Goal: Task Accomplishment & Management: Use online tool/utility

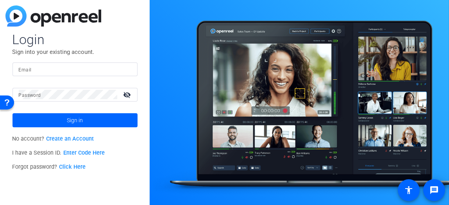
click at [112, 70] on input "Email" at bounding box center [75, 68] width 112 height 9
click at [84, 152] on link "Enter Code Here" at bounding box center [83, 153] width 41 height 7
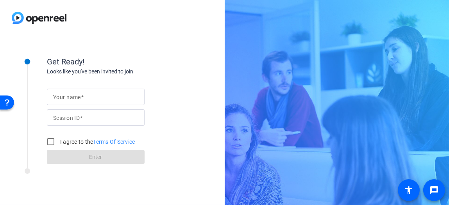
click at [111, 90] on div at bounding box center [95, 97] width 85 height 16
type input "d"
type input "Corp Laptop"
click at [75, 117] on mat-label "Session ID" at bounding box center [66, 118] width 27 height 6
click at [75, 117] on input "Session ID" at bounding box center [95, 117] width 85 height 9
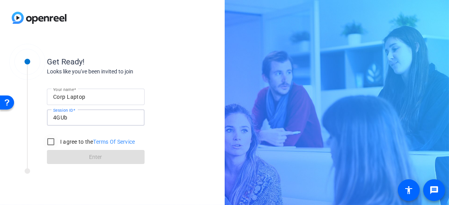
type input "4GUb"
click at [49, 141] on input "I agree to the Terms Of Service" at bounding box center [51, 142] width 16 height 16
checkbox input "true"
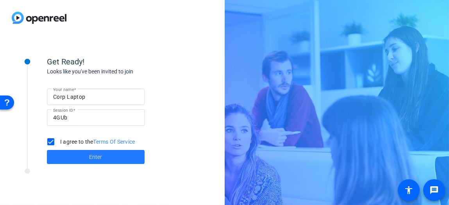
click at [73, 161] on span at bounding box center [96, 157] width 98 height 19
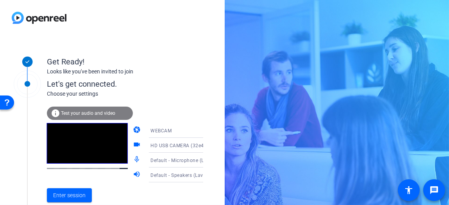
click at [206, 156] on icon at bounding box center [210, 159] width 9 height 9
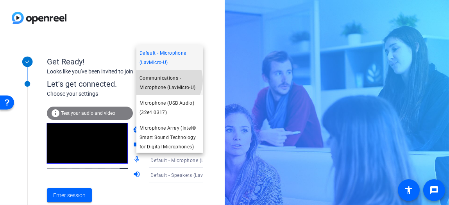
click at [162, 80] on span "Communications - Microphone (LavMicro-U)" at bounding box center [169, 82] width 61 height 19
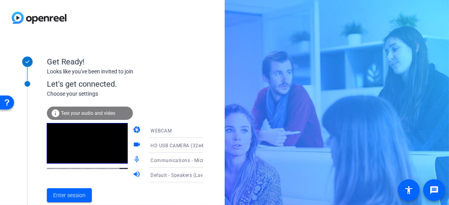
click at [206, 145] on icon at bounding box center [210, 145] width 9 height 9
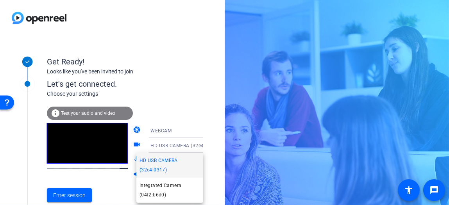
click at [209, 135] on div at bounding box center [224, 102] width 449 height 205
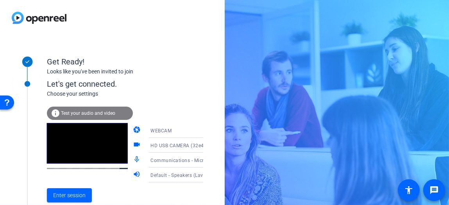
click at [206, 163] on icon at bounding box center [210, 159] width 9 height 9
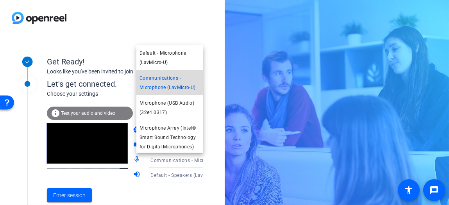
click at [173, 84] on span "Communications - Microphone (LavMicro-U)" at bounding box center [169, 82] width 61 height 19
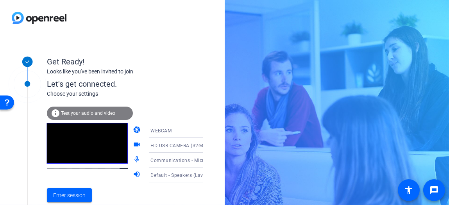
click at [81, 113] on span "Test your audio and video" at bounding box center [88, 112] width 54 height 5
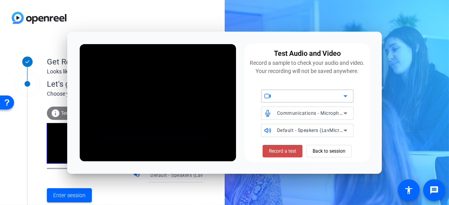
click at [276, 154] on span "Record a test" at bounding box center [282, 151] width 27 height 7
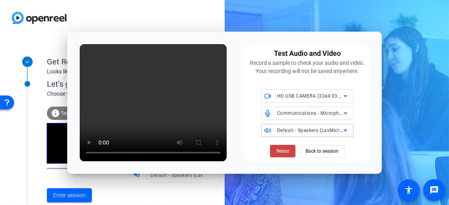
click at [328, 133] on span "Default - Speakers (LavMicro-U)" at bounding box center [313, 130] width 72 height 6
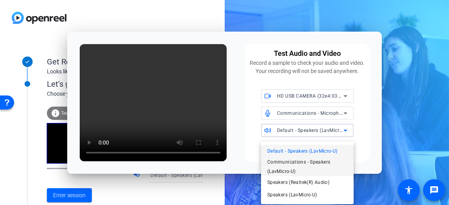
click at [301, 171] on span "Communications - Speakers (LavMicro-U)" at bounding box center [307, 166] width 80 height 19
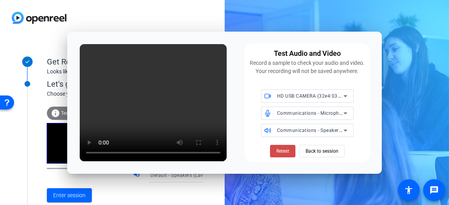
click at [283, 151] on span "Retest" at bounding box center [282, 151] width 13 height 7
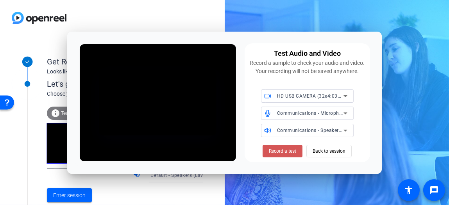
click at [283, 151] on span "Record a test" at bounding box center [282, 151] width 27 height 7
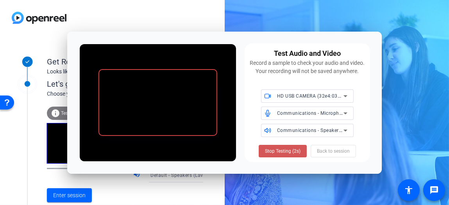
click at [283, 151] on span "Stop Testing (2s)" at bounding box center [283, 151] width 36 height 7
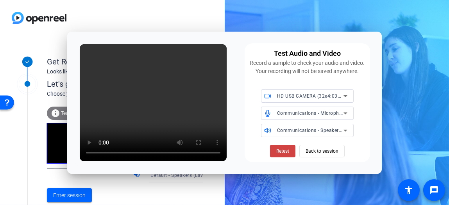
click at [347, 135] on icon at bounding box center [344, 130] width 9 height 9
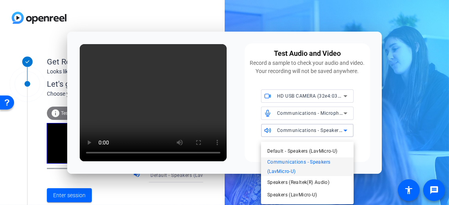
click at [347, 135] on div at bounding box center [224, 102] width 449 height 205
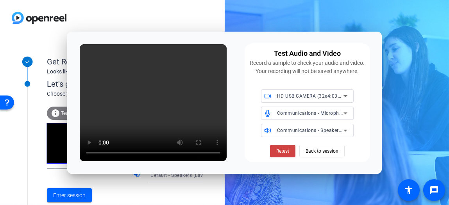
click at [345, 132] on icon at bounding box center [345, 131] width 4 height 2
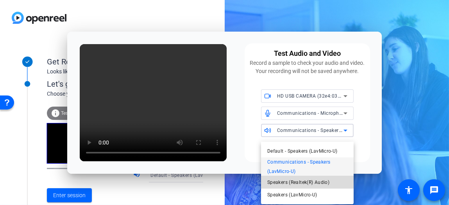
click at [318, 179] on span "Speakers (Realtek(R) Audio)" at bounding box center [298, 182] width 62 height 9
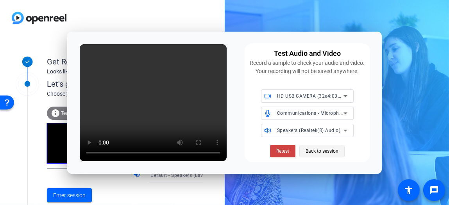
click at [326, 157] on span "Back to session" at bounding box center [321, 151] width 33 height 15
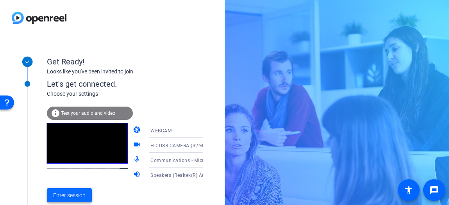
click at [76, 199] on span "Enter session" at bounding box center [69, 195] width 32 height 8
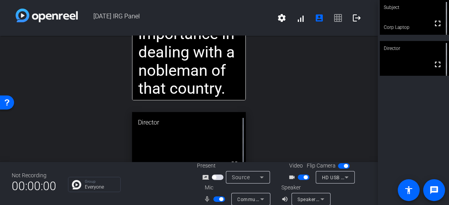
drag, startPoint x: 240, startPoint y: 100, endPoint x: 248, endPoint y: 107, distance: 10.5
click at [248, 107] on div "open_in_new The impression I had was that we were leaving the West and entering…" at bounding box center [189, 99] width 378 height 126
drag, startPoint x: 224, startPoint y: 68, endPoint x: 249, endPoint y: 67, distance: 25.4
click at [249, 67] on div "open_in_new The impression I had was that we were leaving the West and entering…" at bounding box center [189, 99] width 378 height 126
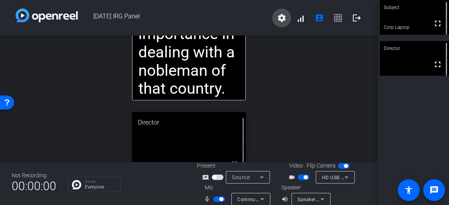
click at [278, 19] on mat-icon "settings" at bounding box center [281, 17] width 9 height 9
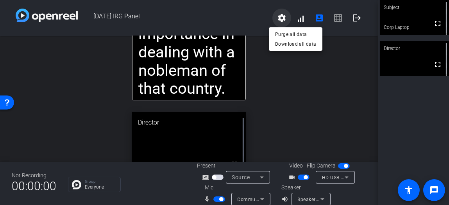
click at [278, 19] on div at bounding box center [224, 102] width 449 height 205
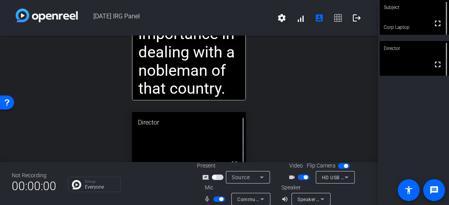
drag, startPoint x: 201, startPoint y: 71, endPoint x: 252, endPoint y: 93, distance: 55.4
click at [252, 93] on div "open_in_new The impression I had was that we were leaving the West and entering…" at bounding box center [189, 99] width 378 height 126
click at [264, 74] on div "open_in_new The impression I had was that we were leaving the West and entering…" at bounding box center [189, 99] width 378 height 126
click at [216, 176] on span "button" at bounding box center [218, 177] width 12 height 5
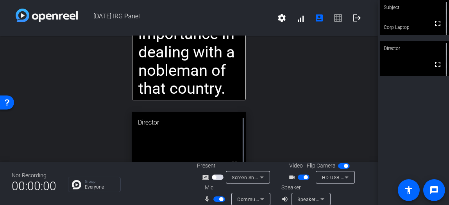
scroll to position [9, 0]
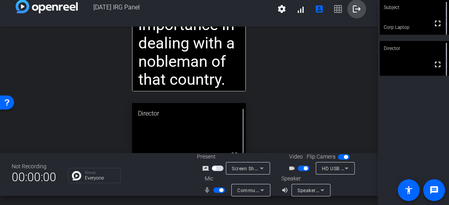
click at [354, 10] on mat-icon "logout" at bounding box center [356, 8] width 9 height 9
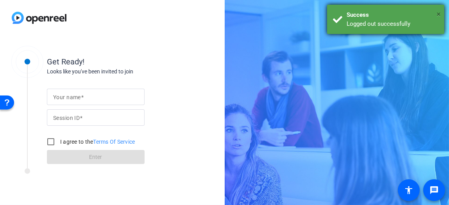
click at [438, 16] on span "×" at bounding box center [438, 13] width 4 height 9
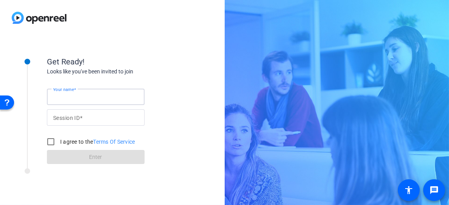
click at [99, 93] on input "Your name" at bounding box center [95, 96] width 85 height 9
click at [69, 94] on input "Your name" at bounding box center [95, 96] width 85 height 9
click at [55, 141] on input "I agree to the Terms Of Service" at bounding box center [51, 142] width 16 height 16
checkbox input "true"
click at [82, 96] on span at bounding box center [82, 97] width 3 height 6
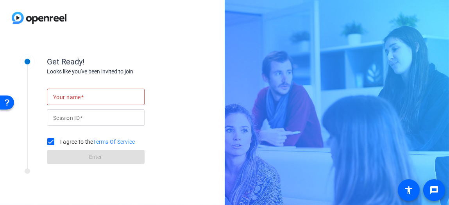
click at [82, 96] on input "Your name" at bounding box center [95, 96] width 85 height 9
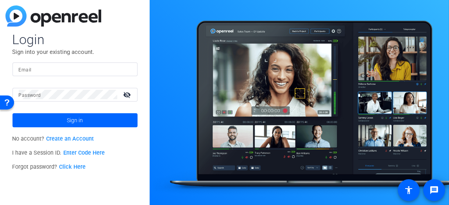
click at [100, 154] on link "Enter Code Here" at bounding box center [83, 153] width 41 height 7
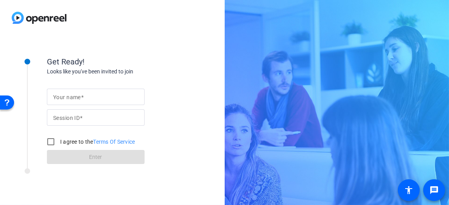
click at [104, 94] on input "Your name" at bounding box center [95, 96] width 85 height 9
type input "Corp Laptop"
click at [98, 116] on input "Session ID" at bounding box center [95, 117] width 85 height 9
type input "4GUb"
click at [53, 142] on input "I agree to the Terms Of Service" at bounding box center [51, 142] width 16 height 16
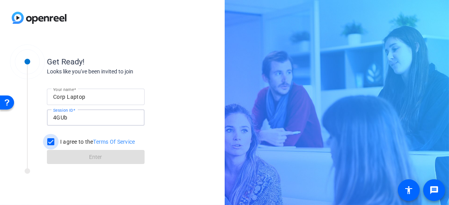
checkbox input "true"
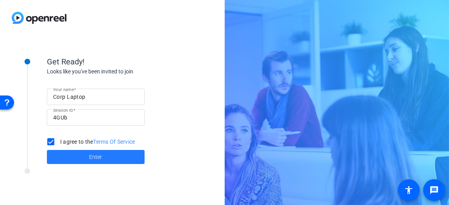
click at [74, 162] on span at bounding box center [96, 157] width 98 height 19
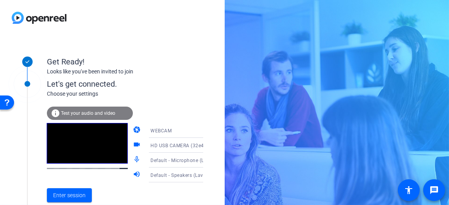
click at [100, 110] on span "Test your audio and video" at bounding box center [88, 112] width 54 height 5
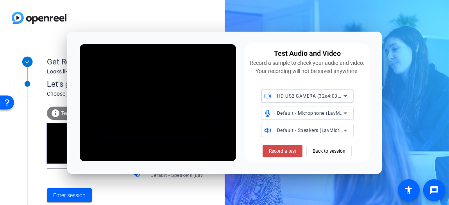
click at [267, 152] on span at bounding box center [282, 151] width 40 height 19
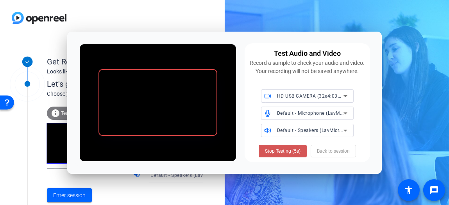
click at [267, 152] on span "Stop Testing (5s)" at bounding box center [283, 151] width 36 height 7
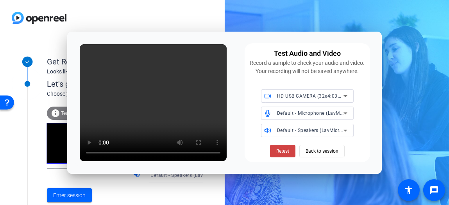
click at [300, 130] on mat-select "Default - Speakers (LavMicro-U)" at bounding box center [312, 130] width 70 height 10
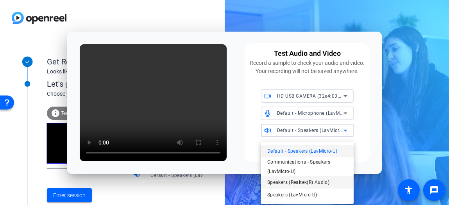
click at [304, 181] on span "Speakers (Realtek(R) Audio)" at bounding box center [298, 182] width 62 height 9
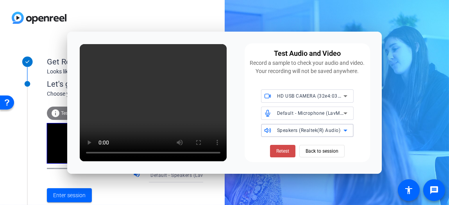
click at [289, 151] on span "Retest" at bounding box center [282, 151] width 13 height 7
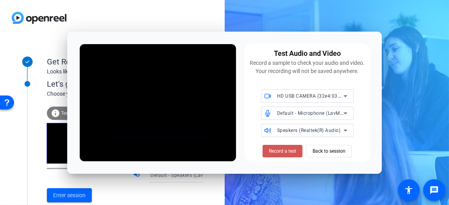
click at [289, 151] on span "Record a test" at bounding box center [282, 151] width 27 height 7
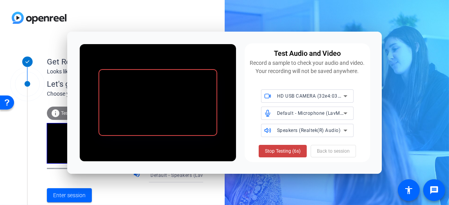
click at [289, 151] on span "Stop Testing (6s)" at bounding box center [283, 151] width 36 height 7
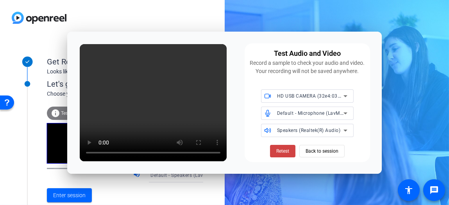
click at [289, 151] on span "Retest" at bounding box center [282, 151] width 13 height 7
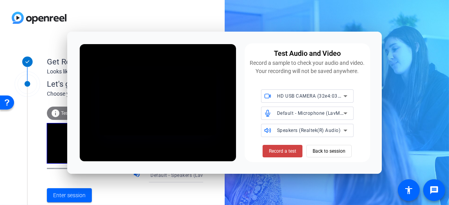
click at [289, 151] on span "Record a test" at bounding box center [282, 151] width 27 height 7
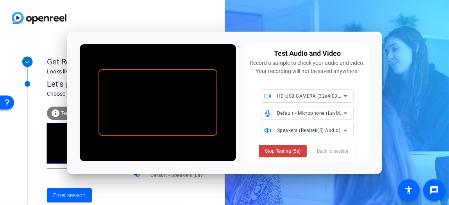
click at [289, 151] on span "Stop Testing (5s)" at bounding box center [283, 151] width 36 height 7
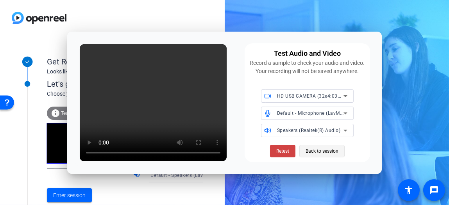
click at [317, 155] on span "Back to session" at bounding box center [321, 151] width 33 height 15
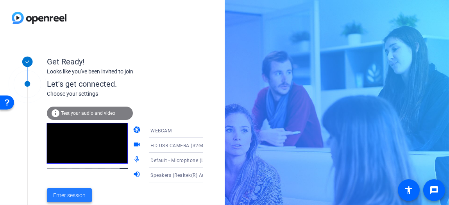
click at [81, 192] on span "Enter session" at bounding box center [69, 195] width 32 height 8
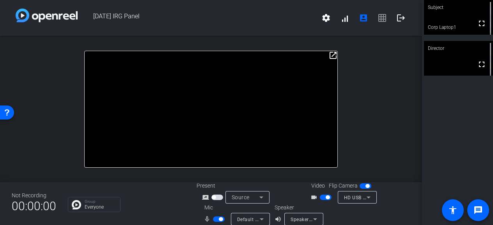
click at [330, 57] on mat-icon "open_in_new" at bounding box center [333, 55] width 9 height 9
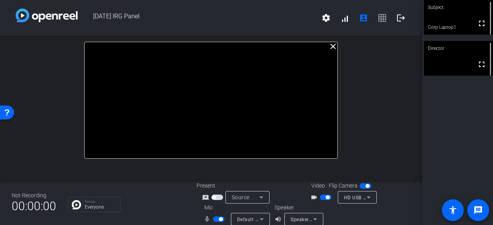
drag, startPoint x: 310, startPoint y: 41, endPoint x: 347, endPoint y: 43, distance: 37.9
click at [347, 43] on div "close The impression I had was that we were leaving the West and entering the E…" at bounding box center [211, 109] width 422 height 146
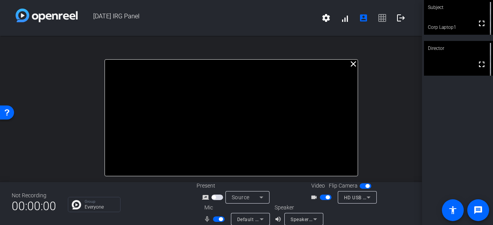
drag, startPoint x: 299, startPoint y: 46, endPoint x: 319, endPoint y: 64, distance: 26.8
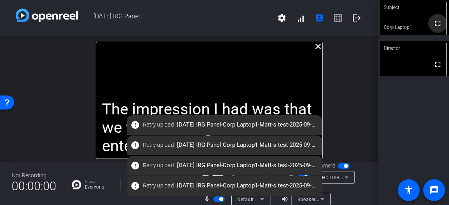
click at [434, 24] on mat-icon "fullscreen" at bounding box center [437, 23] width 9 height 9
